Goal: Task Accomplishment & Management: Manage account settings

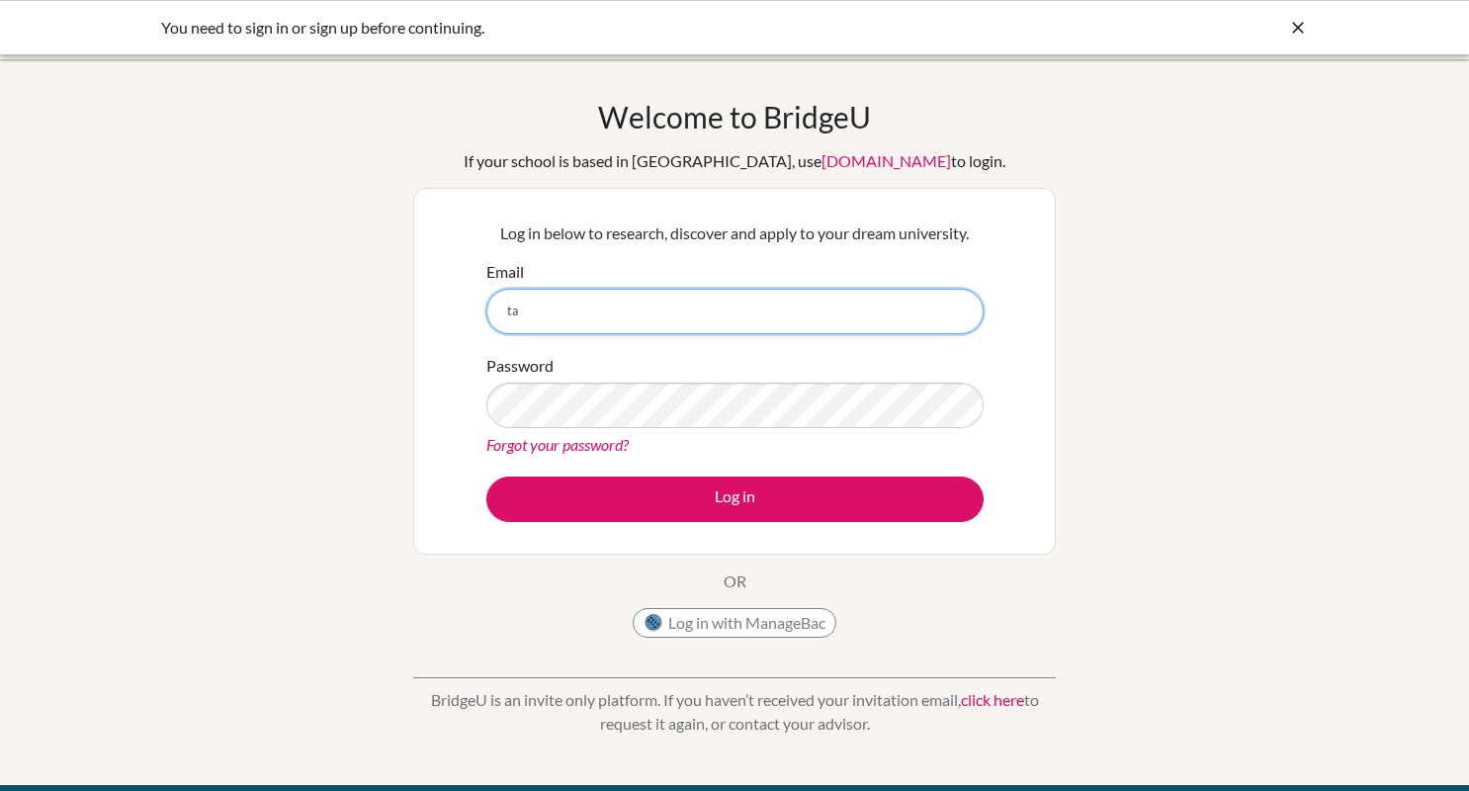
type input "t"
type input "[EMAIL_ADDRESS][DOMAIN_NAME]"
click at [666, 628] on button "Log in with ManageBac" at bounding box center [735, 623] width 204 height 30
